Goal: Task Accomplishment & Management: Complete application form

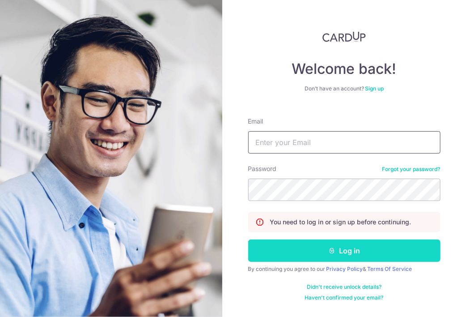
type input "[PERSON_NAME][EMAIL_ADDRESS][DOMAIN_NAME]"
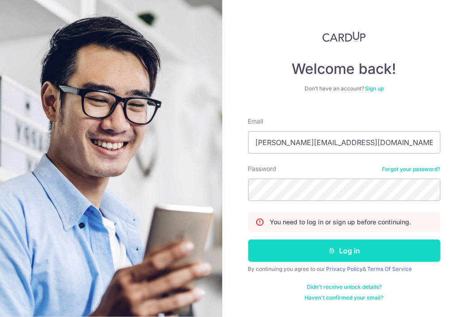
click at [352, 247] on button "Log in" at bounding box center [344, 250] width 192 height 22
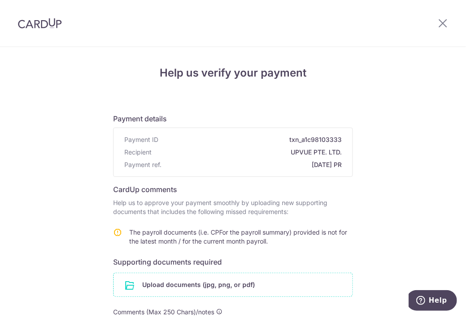
click at [261, 284] on input "file" at bounding box center [233, 284] width 239 height 23
click at [211, 284] on input "file" at bounding box center [233, 284] width 239 height 23
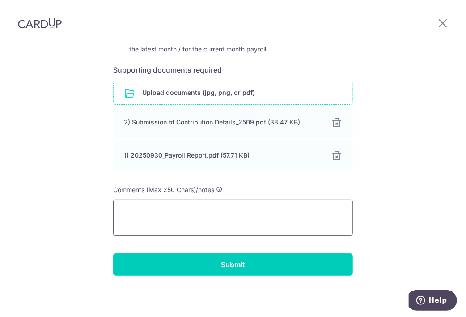
click at [306, 216] on textarea at bounding box center [233, 217] width 240 height 36
paste textarea "Hi there FYI, Rakesh is on Employment pass which I have uploaded previously to …"
click at [118, 229] on textarea "Hi there FYI, Rakesh is on Employment pass which I have uploaded previously to …" at bounding box center [233, 217] width 240 height 36
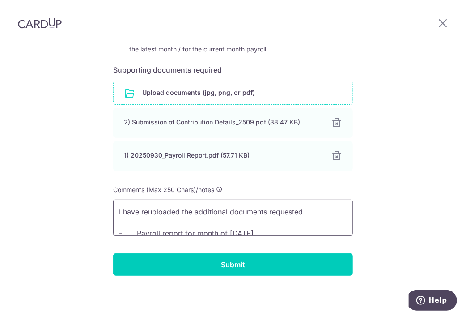
scroll to position [60, 0]
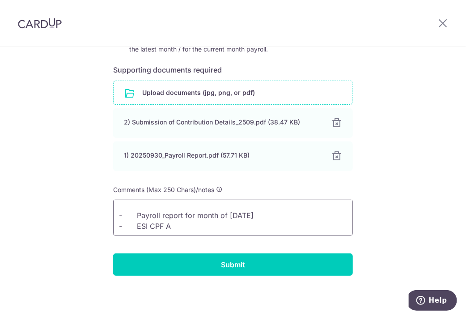
click at [273, 203] on textarea "FYI, Rakesh is on Employment pass which I have uploaded previously to Cardup po…" at bounding box center [233, 217] width 240 height 36
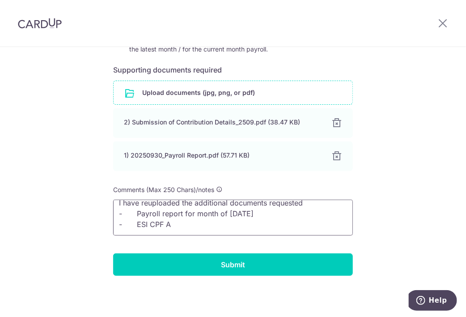
scroll to position [49, 0]
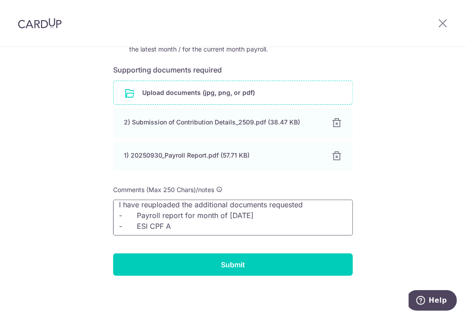
drag, startPoint x: 224, startPoint y: 215, endPoint x: 220, endPoint y: 221, distance: 6.8
click at [220, 220] on textarea "FYI, Rakesh is on Employment pass which I have uploaded previously to Cardup po…" at bounding box center [233, 217] width 240 height 36
click at [215, 225] on textarea "FYI, Rakesh is on Employment pass which I have uploaded previously to Cardup po…" at bounding box center [233, 217] width 240 height 36
click at [212, 225] on textarea "FYI, Rakesh is on Employment pass which I have uploaded previously to Cardup po…" at bounding box center [233, 217] width 240 height 36
drag, startPoint x: 147, startPoint y: 227, endPoint x: 132, endPoint y: 225, distance: 15.3
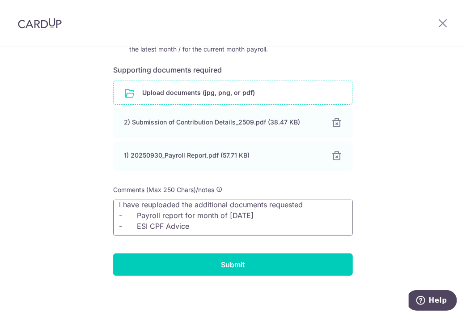
click at [132, 225] on textarea "FYI, Rakesh is on Employment pass which I have uploaded previously to Cardup po…" at bounding box center [233, 217] width 240 height 36
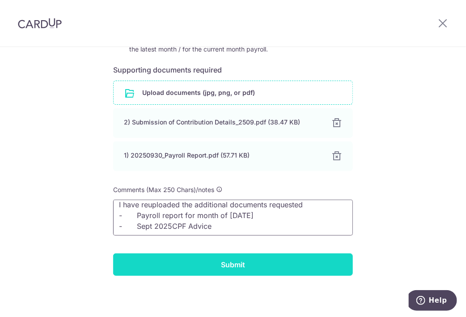
type textarea "FYI, Rakesh is on Employment pass which I have uploaded previously to Cardup po…"
click at [268, 259] on input "Submit" at bounding box center [233, 264] width 240 height 22
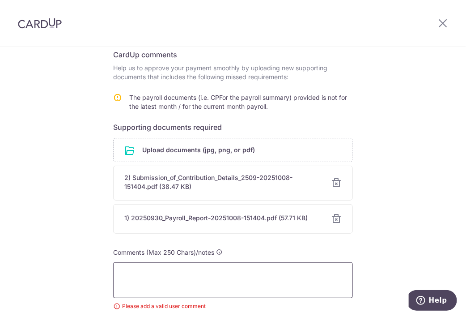
click at [268, 280] on textarea at bounding box center [233, 280] width 240 height 36
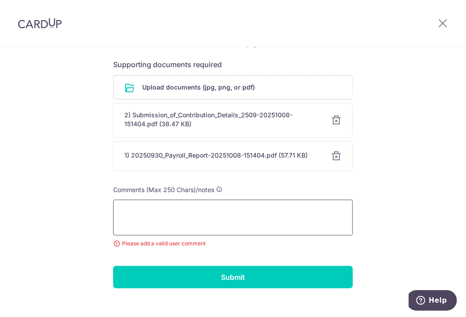
scroll to position [210, 0]
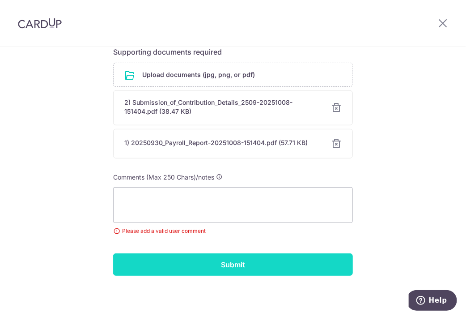
click at [322, 270] on input "Submit" at bounding box center [233, 264] width 240 height 22
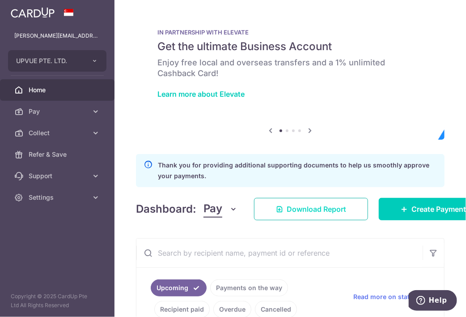
scroll to position [148, 0]
